Goal: Navigation & Orientation: Find specific page/section

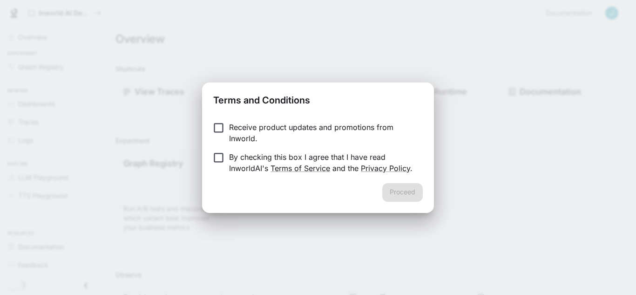
click at [232, 123] on p "Receive product updates and promotions from Inworld." at bounding box center [322, 132] width 186 height 22
click at [237, 157] on p "By checking this box I agree that I have read InworldAI's Terms of Service and …" at bounding box center [322, 162] width 186 height 22
click at [416, 198] on button "Proceed" at bounding box center [402, 192] width 40 height 19
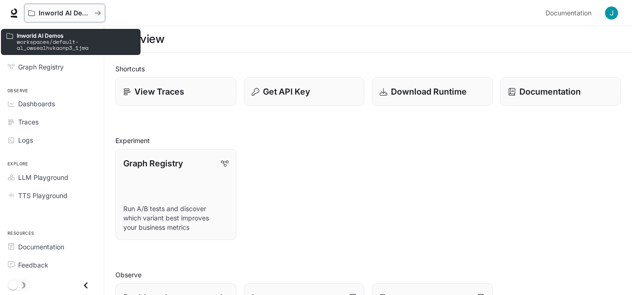
click at [51, 13] on p "Inworld AI Demos" at bounding box center [65, 13] width 52 height 8
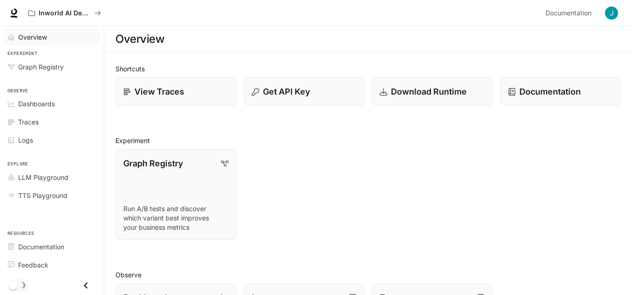
click at [37, 37] on span "Overview" at bounding box center [32, 37] width 29 height 10
